Goal: Task Accomplishment & Management: Use online tool/utility

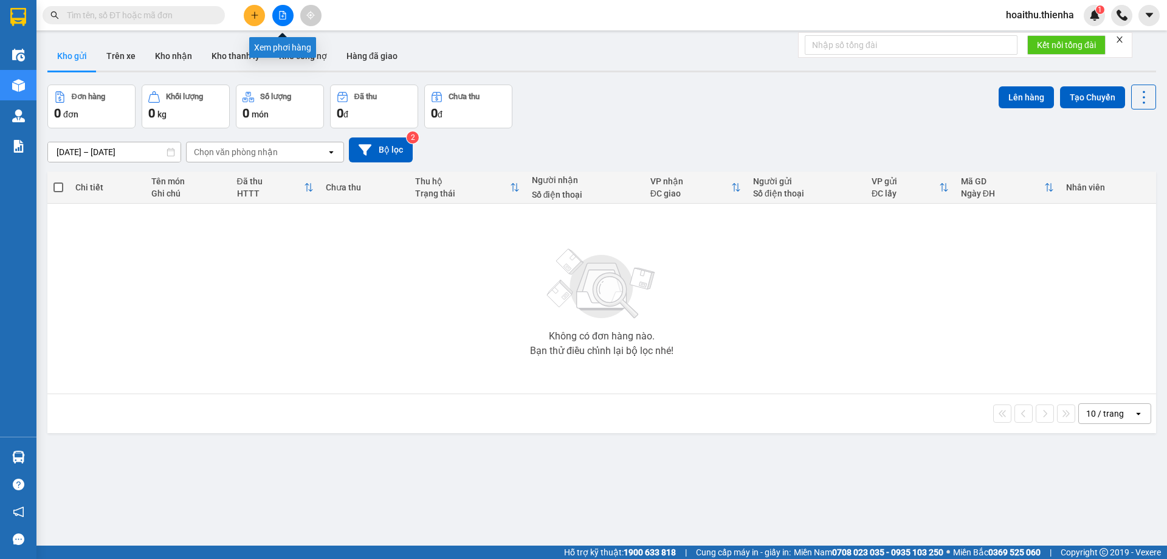
click at [277, 17] on button at bounding box center [282, 15] width 21 height 21
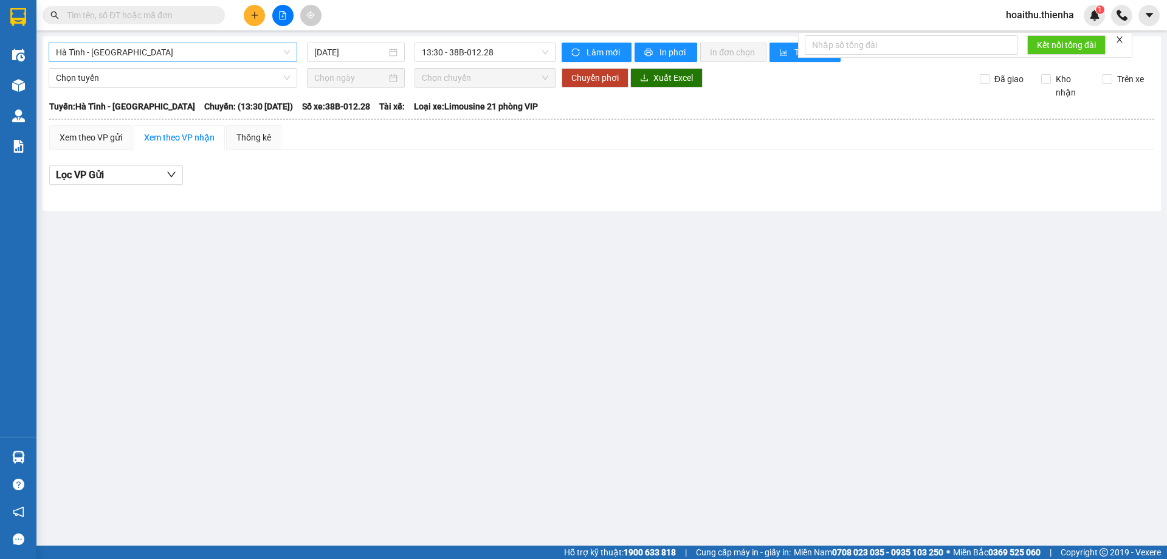
click at [224, 53] on span "Hà Tĩnh - Hà Nội" at bounding box center [173, 52] width 234 height 18
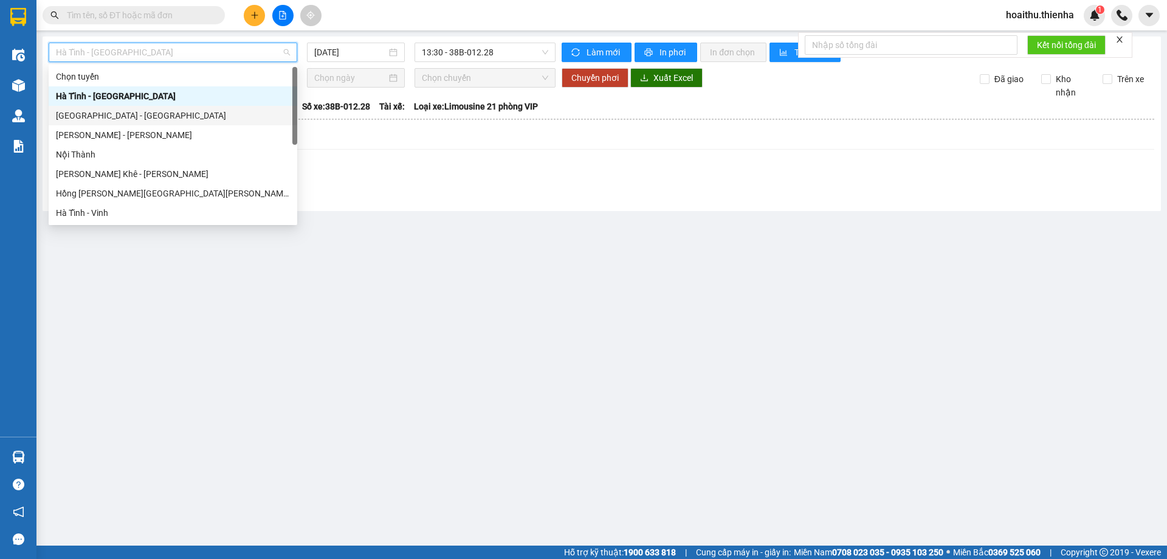
click at [188, 115] on div "Hà Nội - Hà Tĩnh" at bounding box center [173, 115] width 234 height 13
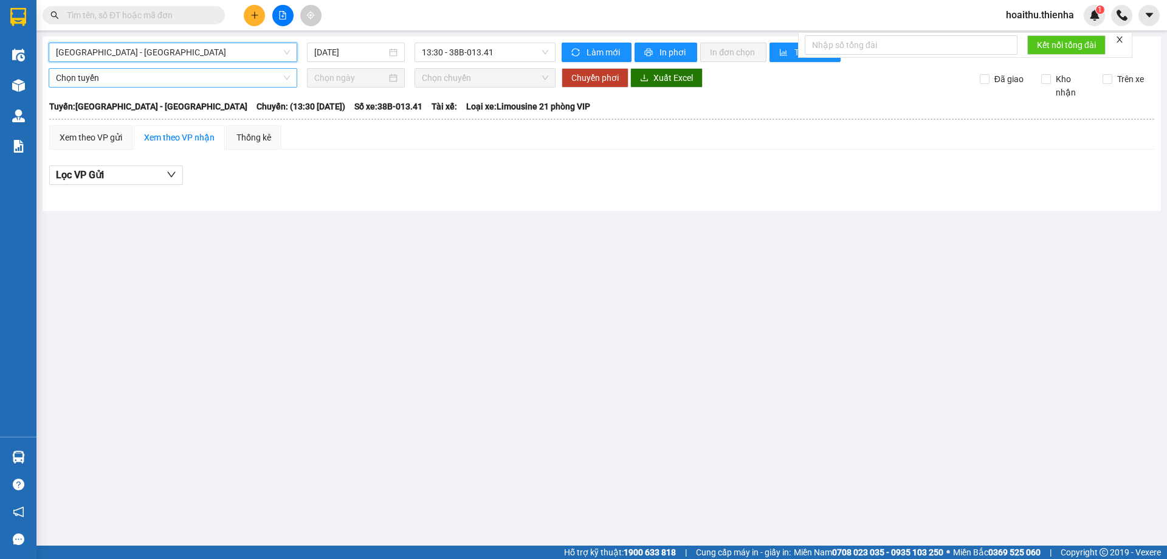
click at [257, 79] on span "Chọn tuyến" at bounding box center [173, 78] width 234 height 18
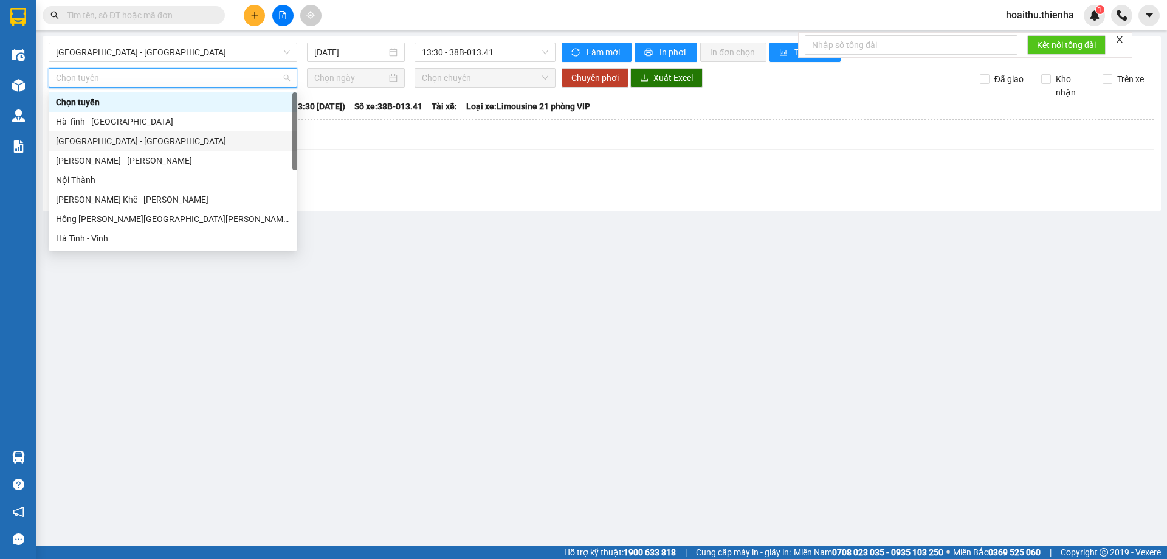
click at [172, 134] on div "Hà Nội - Hà Tĩnh" at bounding box center [173, 140] width 234 height 13
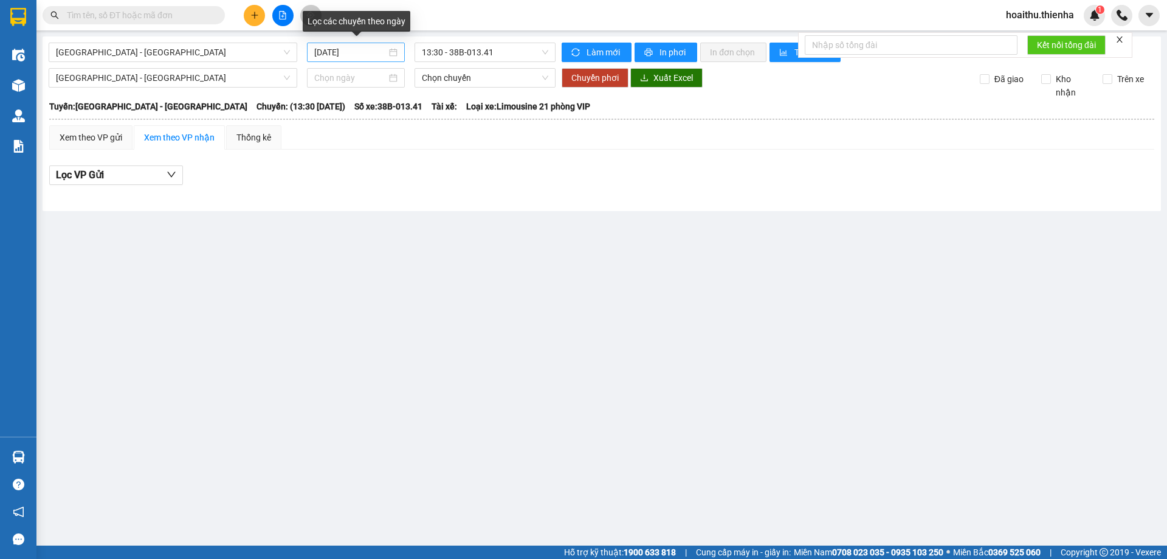
click at [398, 53] on div "14/09/2025" at bounding box center [356, 52] width 98 height 19
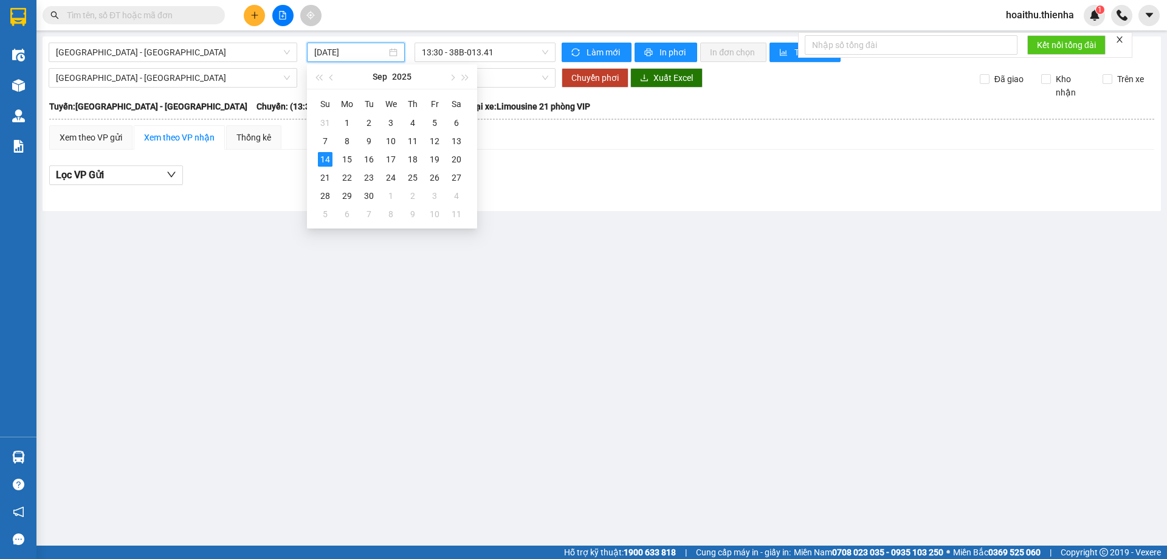
click at [681, 210] on div "Hà Nội - Hà Tĩnh 14/09/2025 13:30 - 38B-013.41 Làm mới In phơi In đơn chọn Thốn…" at bounding box center [602, 123] width 1118 height 174
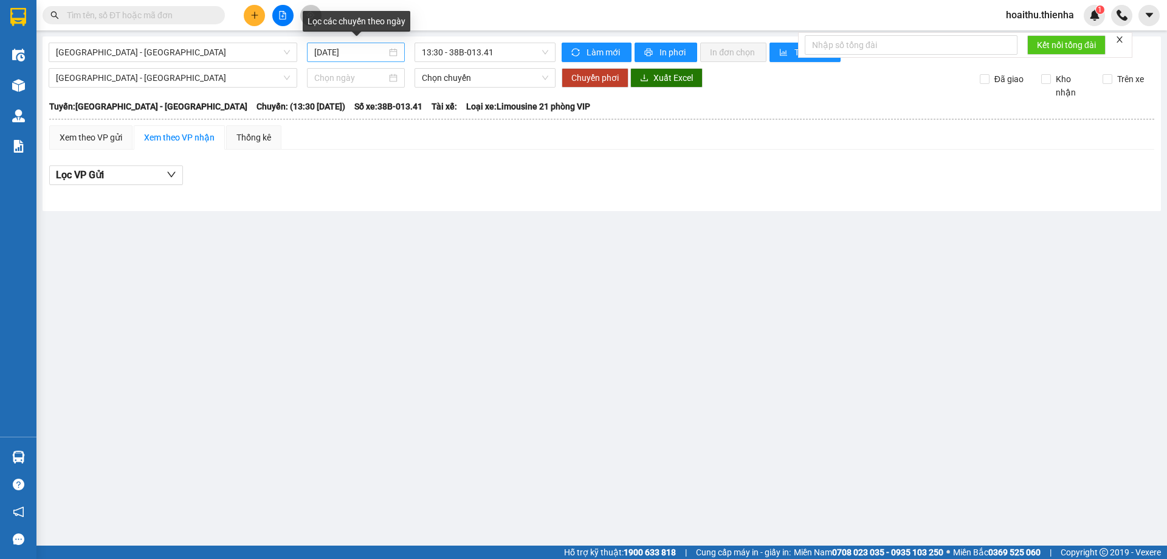
click at [388, 53] on div "14/09/2025" at bounding box center [355, 52] width 83 height 13
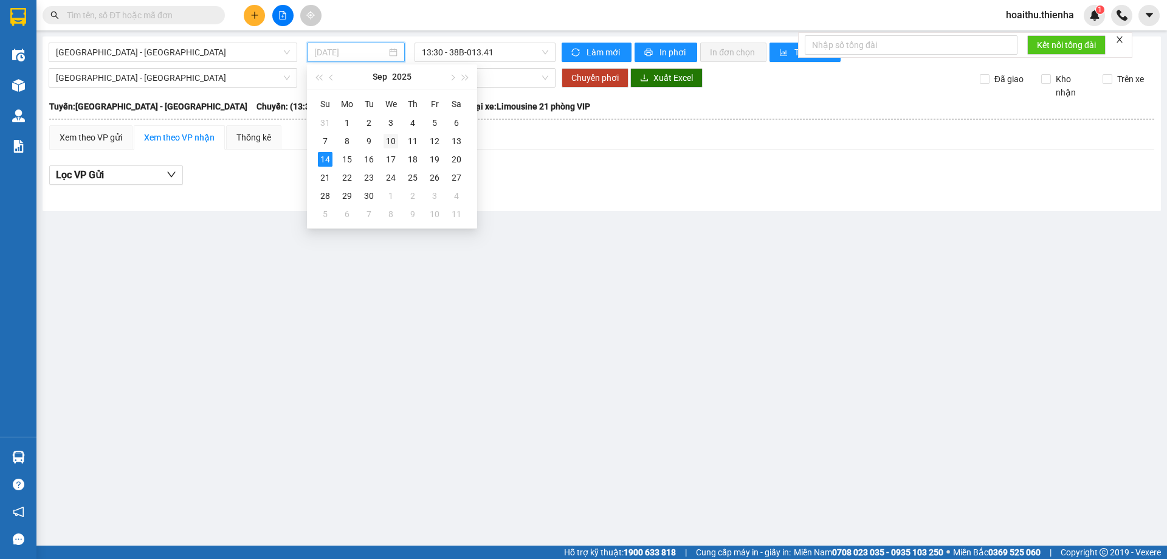
click at [393, 137] on div "10" at bounding box center [391, 141] width 15 height 15
type input "10/09/2025"
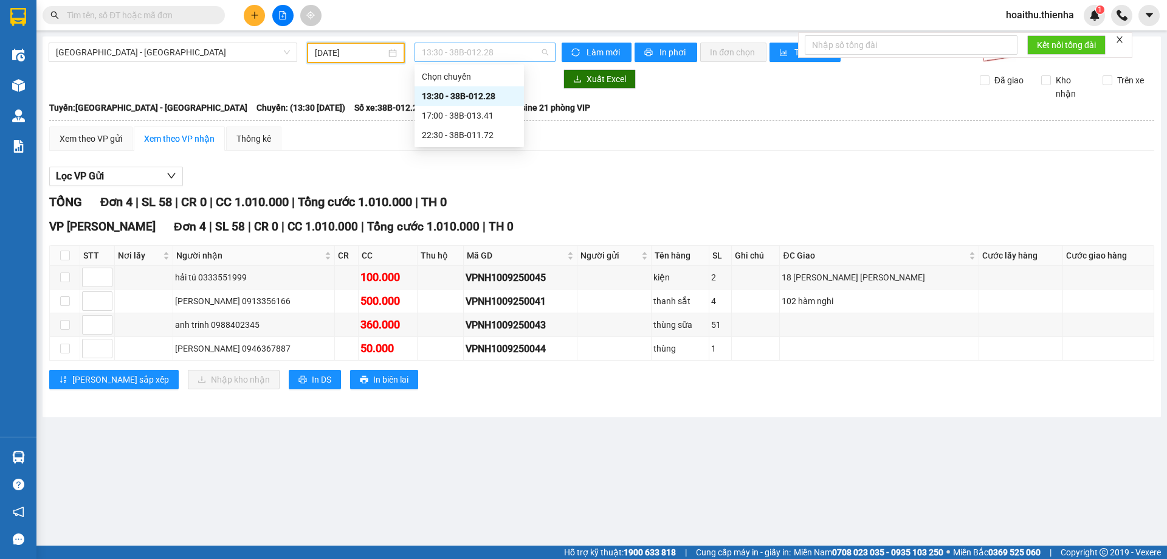
click at [509, 58] on span "13:30 - 38B-012.28" at bounding box center [485, 52] width 126 height 18
click at [492, 117] on div "17:00 - 38B-013.41" at bounding box center [469, 115] width 95 height 13
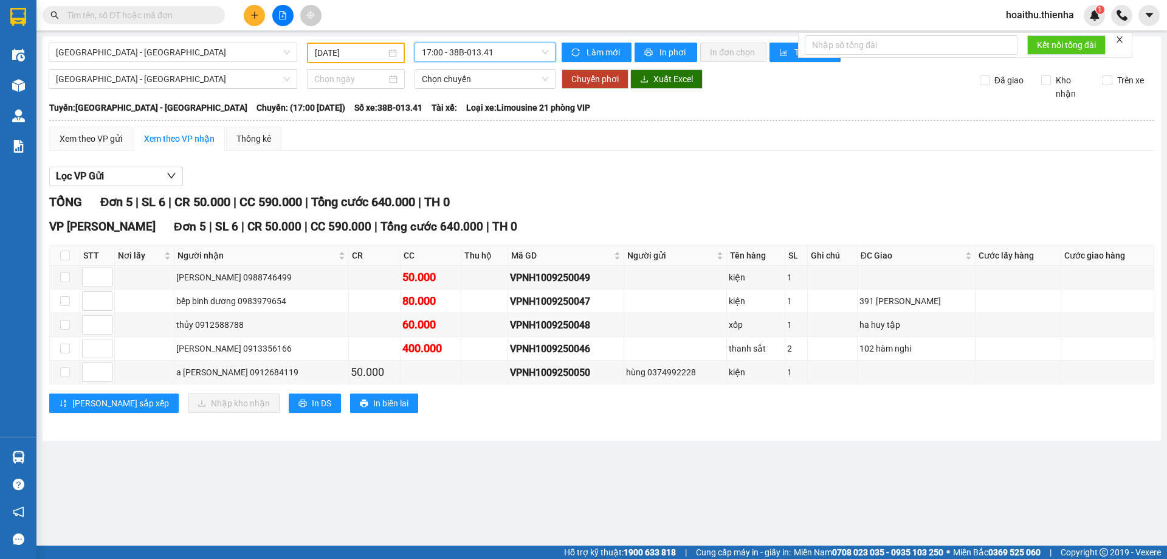
drag, startPoint x: 496, startPoint y: 58, endPoint x: 504, endPoint y: 64, distance: 10.0
click at [499, 58] on span "17:00 - 38B-013.41" at bounding box center [485, 52] width 126 height 18
click at [487, 132] on div "22:30 - 38B-011.72" at bounding box center [469, 134] width 95 height 13
